Goal: Information Seeking & Learning: Learn about a topic

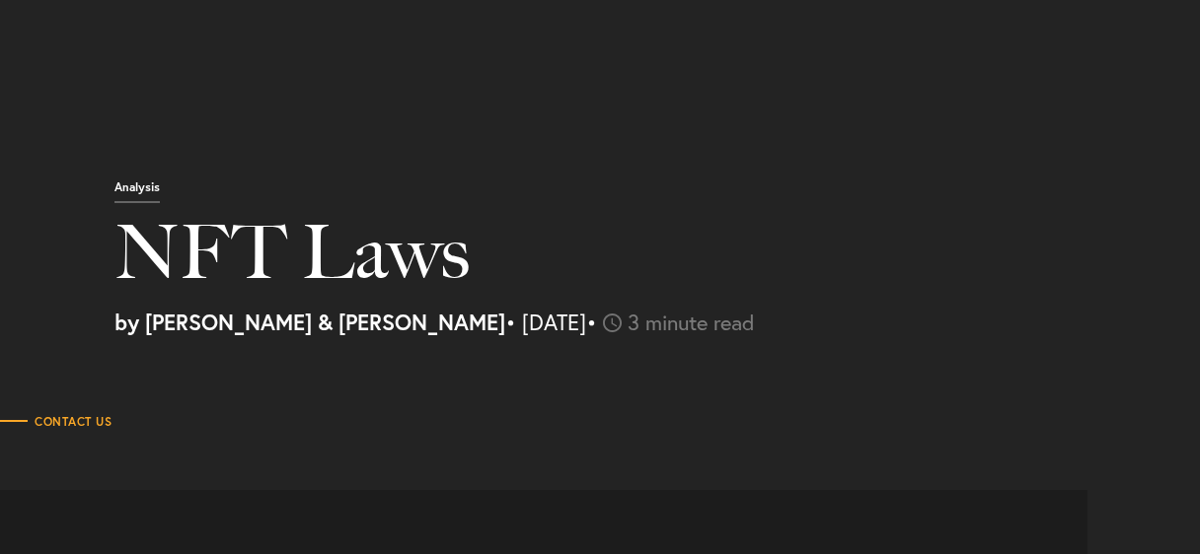
select select "GE"
select select "Austin"
select select "Business and Civil Litigation"
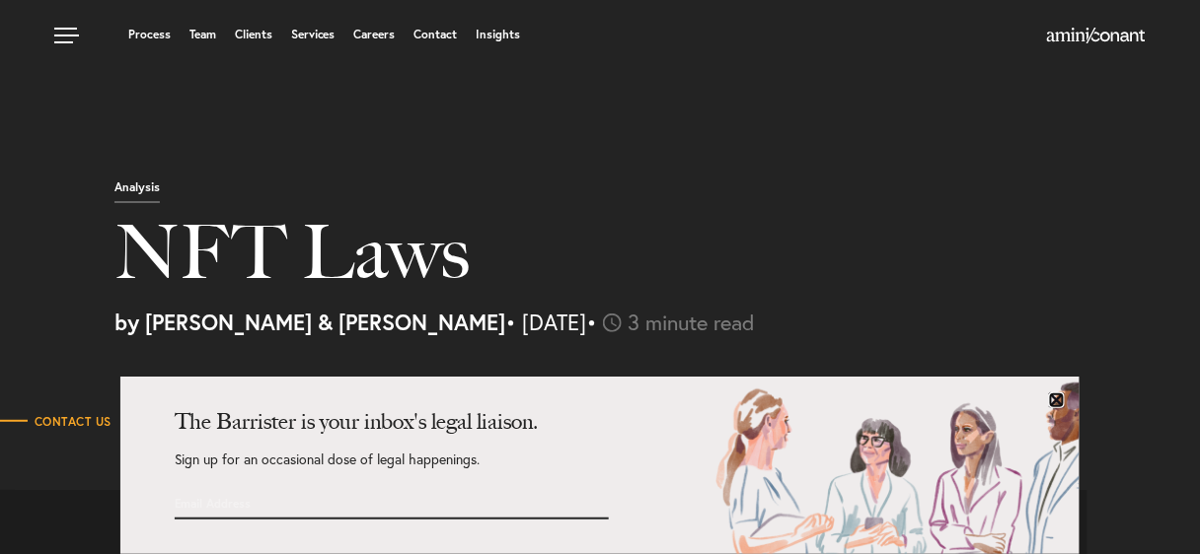
click at [1056, 404] on link at bounding box center [1057, 401] width 16 height 16
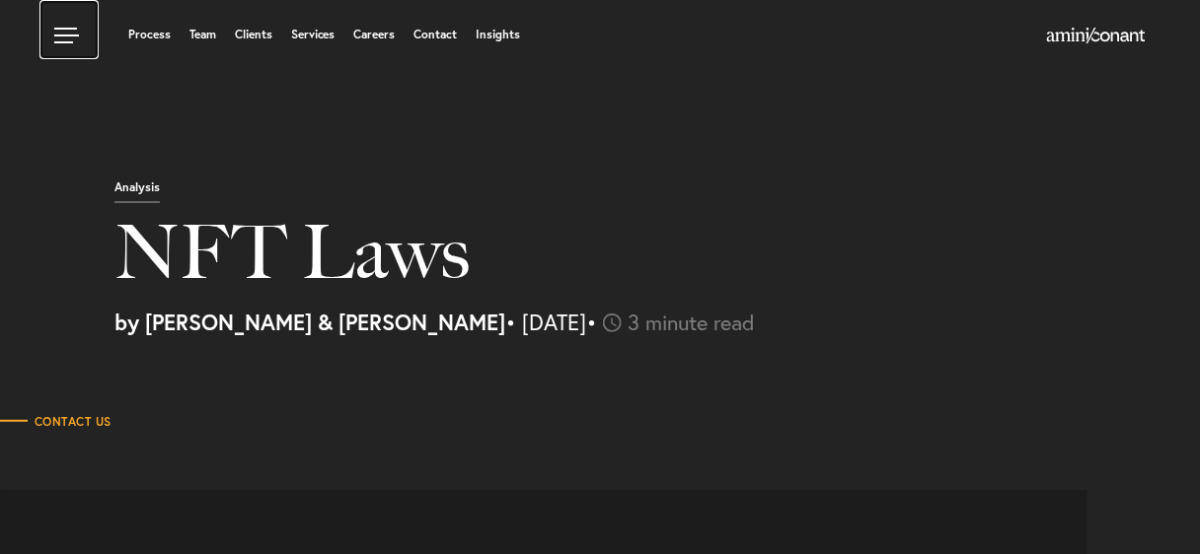
click at [65, 31] on link at bounding box center [68, 29] width 59 height 59
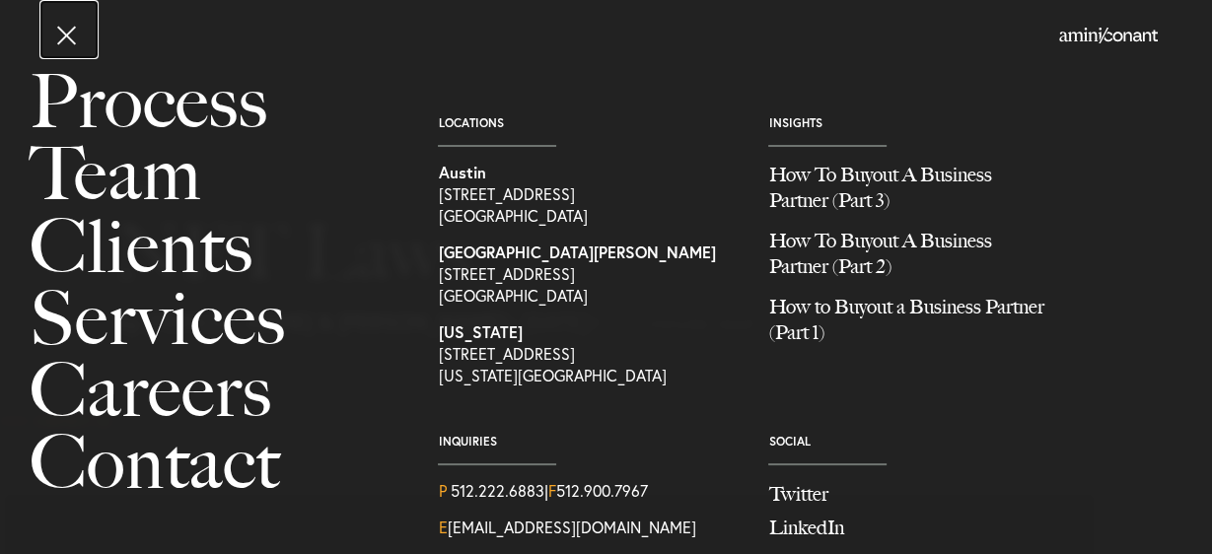
click at [65, 31] on link at bounding box center [68, 29] width 59 height 59
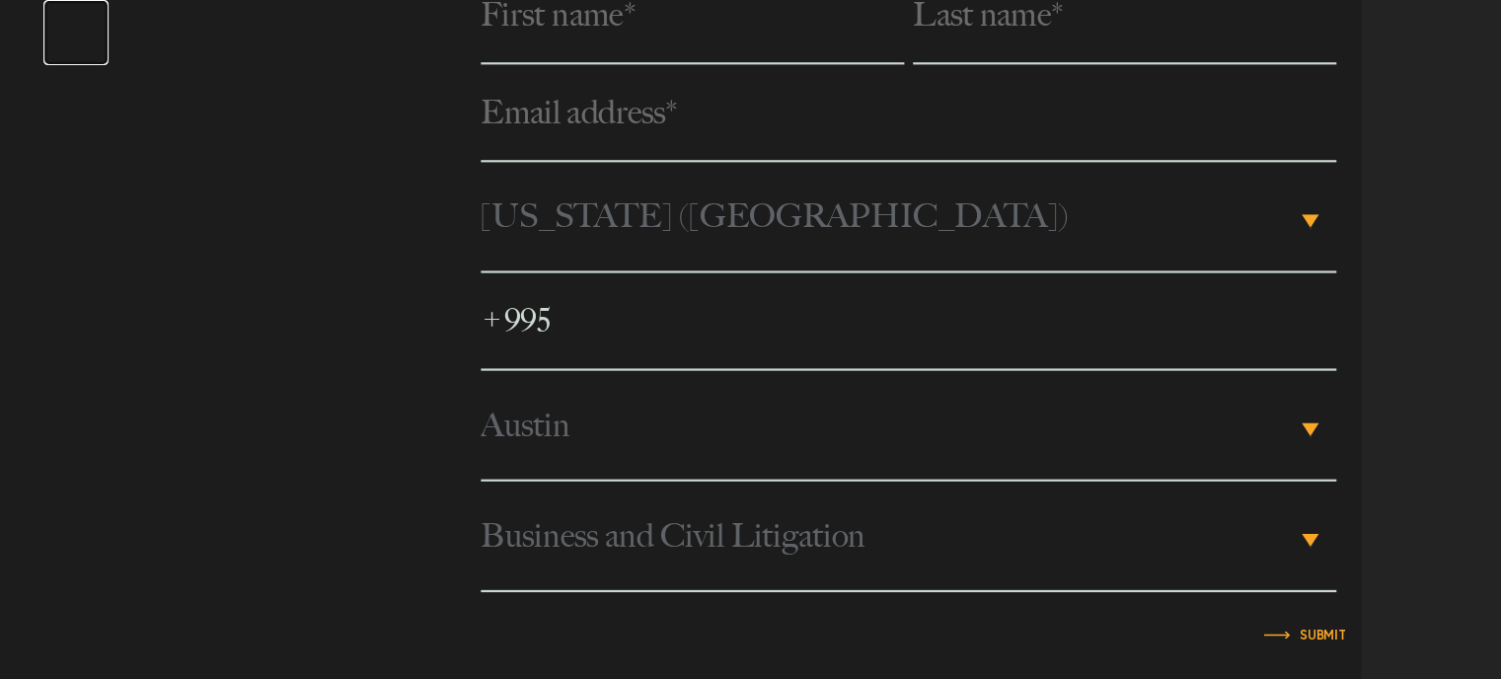
scroll to position [3315, 0]
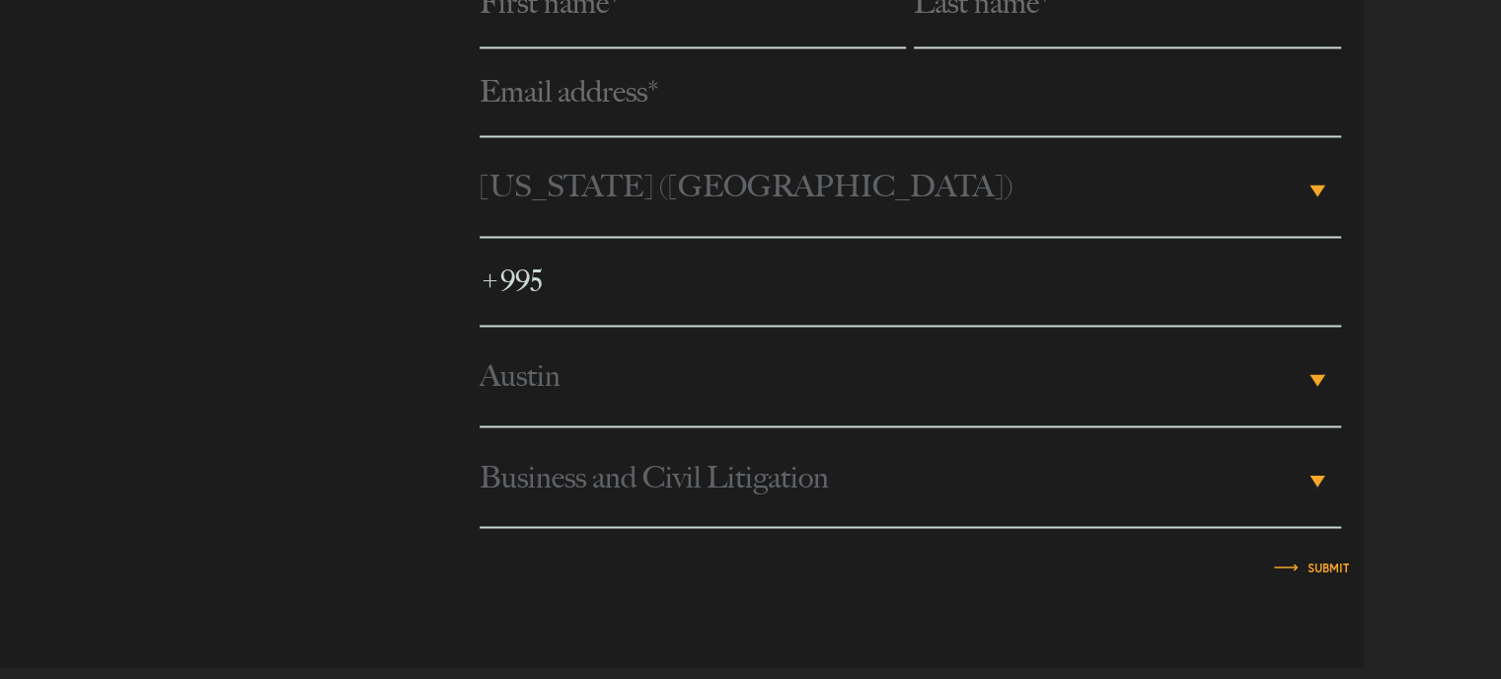
drag, startPoint x: 1499, startPoint y: 536, endPoint x: 1514, endPoint y: 480, distance: 57.5
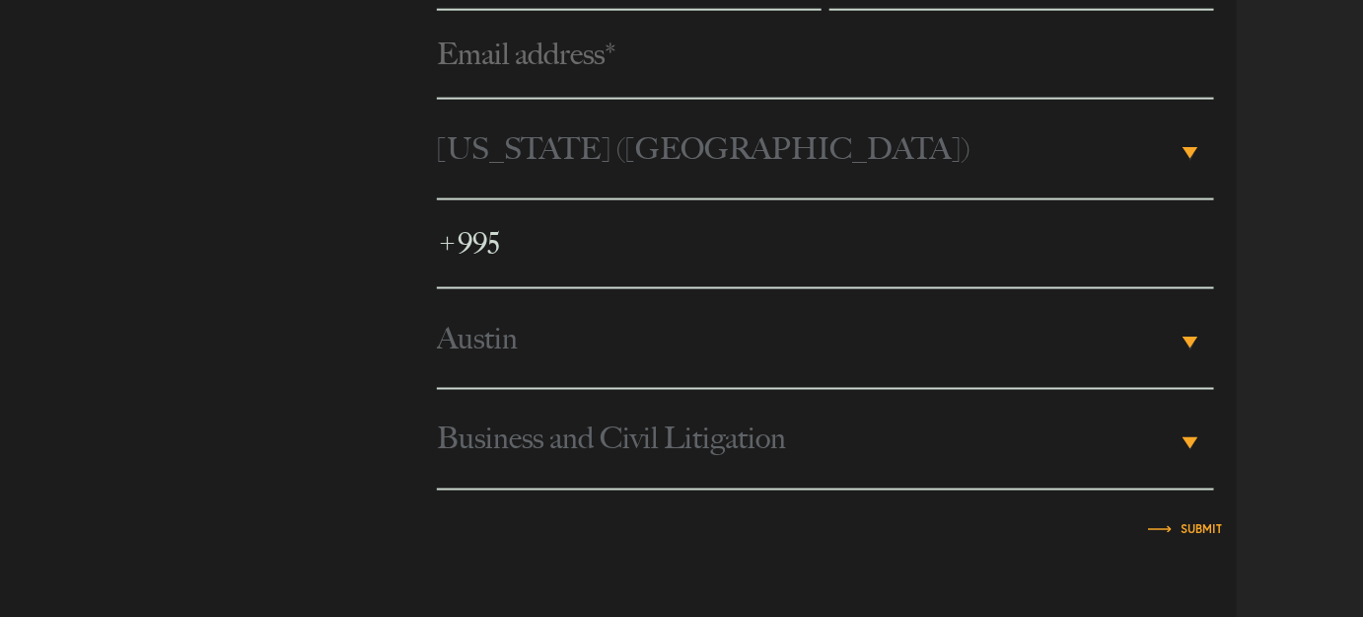
scroll to position [3351, 0]
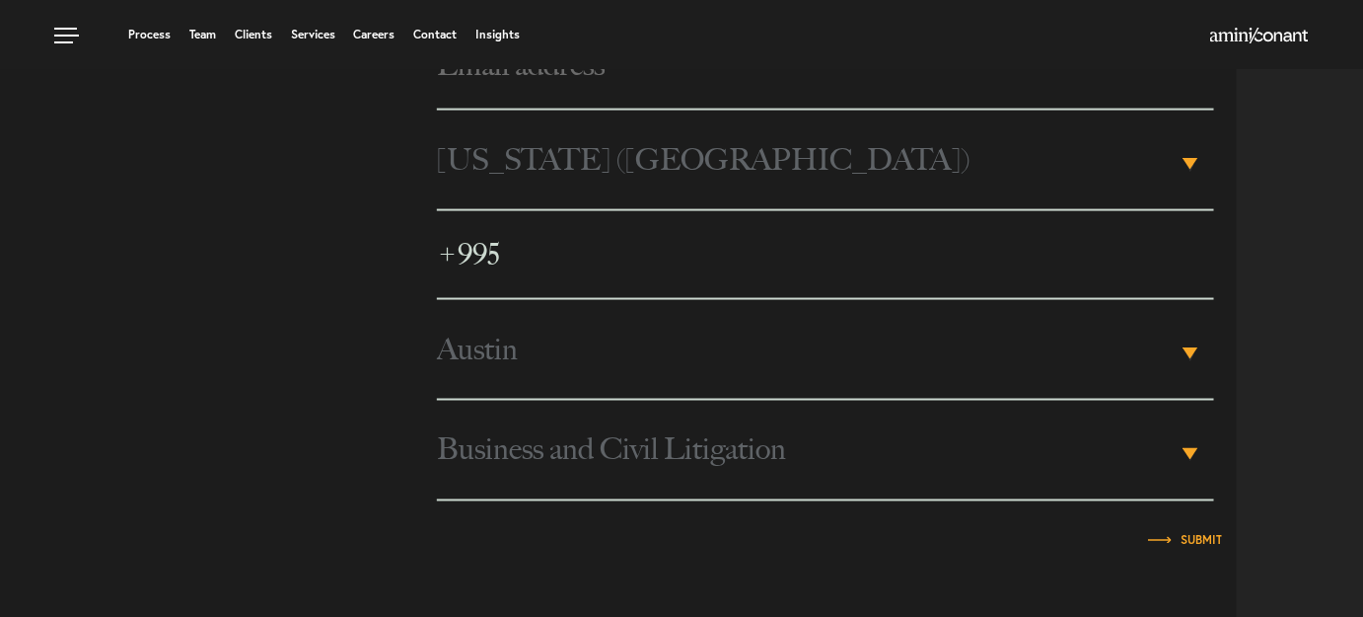
click at [1192, 460] on b "▾" at bounding box center [1191, 454] width 16 height 12
